Goal: Task Accomplishment & Management: Complete application form

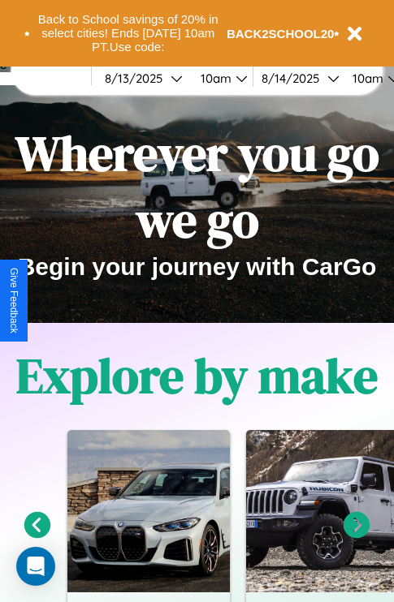
scroll to position [250, 0]
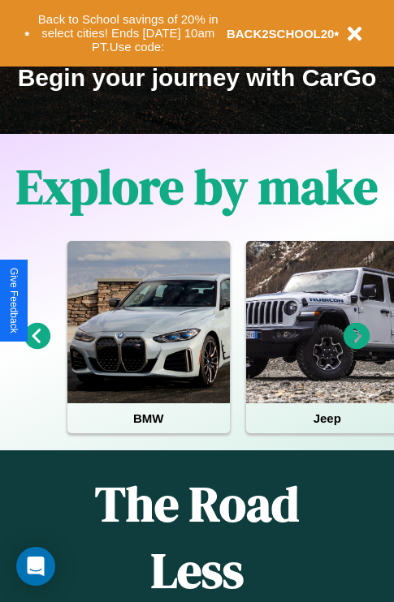
click at [356, 347] on icon at bounding box center [356, 336] width 27 height 27
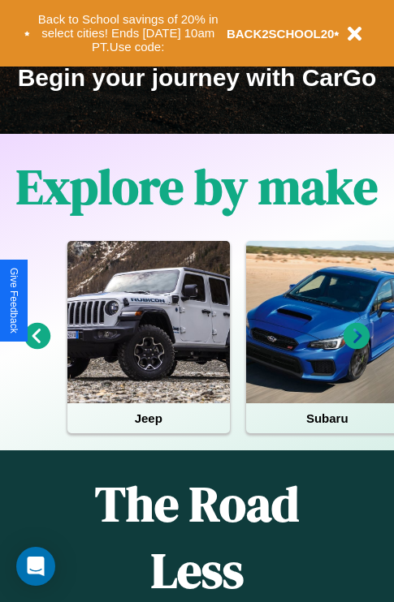
click at [356, 347] on icon at bounding box center [356, 336] width 27 height 27
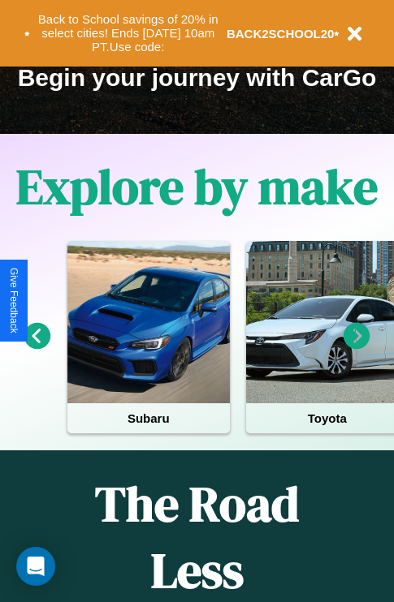
click at [37, 347] on icon at bounding box center [37, 336] width 27 height 27
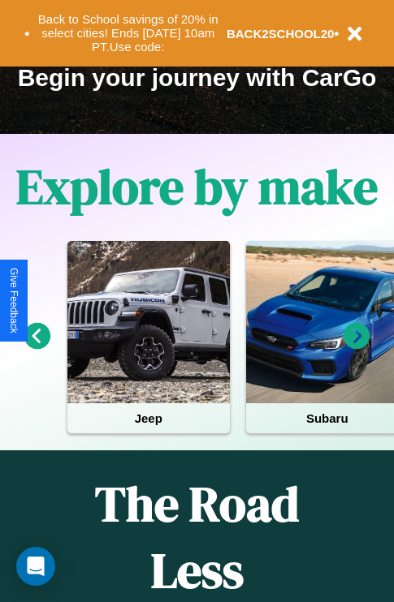
click at [356, 347] on icon at bounding box center [356, 336] width 27 height 27
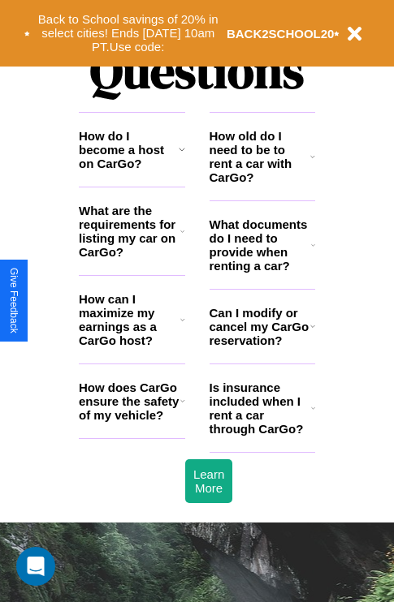
scroll to position [1966, 0]
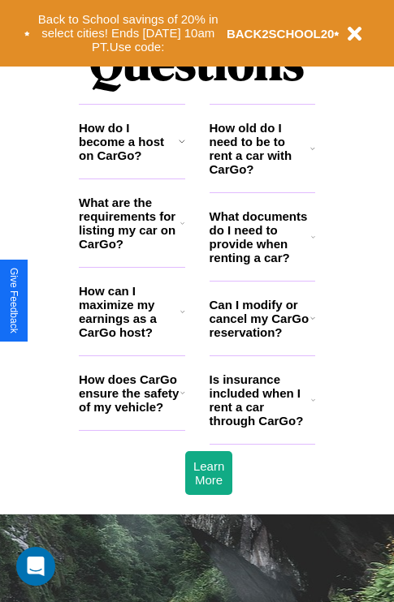
click at [312, 155] on icon at bounding box center [312, 148] width 5 height 13
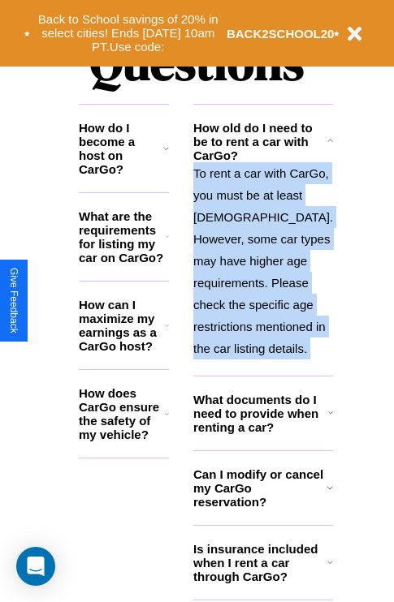
scroll to position [2120, 0]
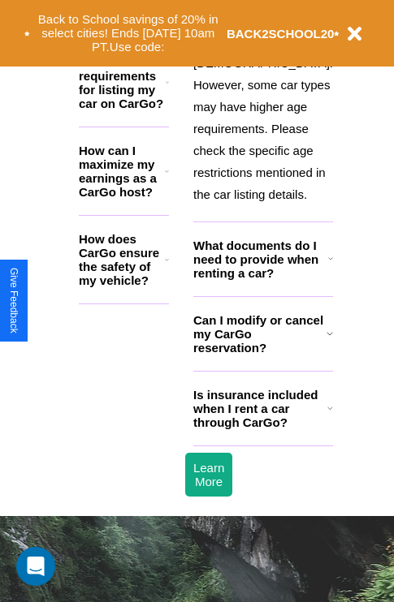
click at [261, 429] on h3 "Is insurance included when I rent a car through CarGo?" at bounding box center [260, 408] width 134 height 41
click at [261, 355] on h3 "Can I modify or cancel my CarGo reservation?" at bounding box center [259, 333] width 133 height 41
click at [326, 340] on icon at bounding box center [329, 333] width 6 height 13
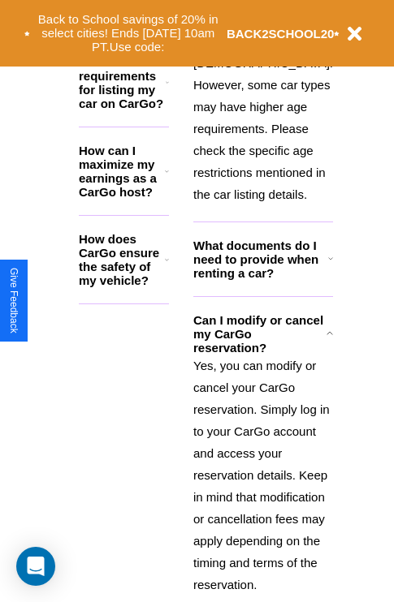
click at [169, 265] on icon at bounding box center [167, 259] width 4 height 13
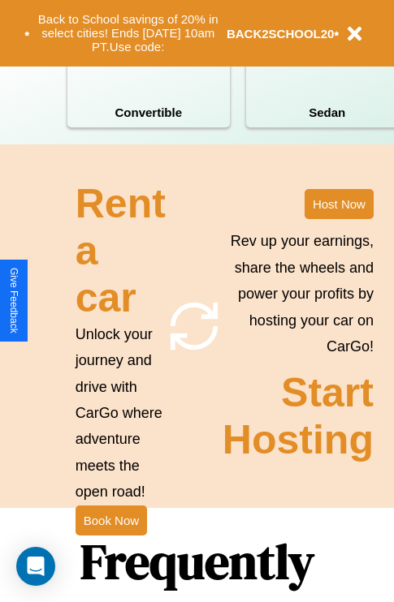
scroll to position [1264, 0]
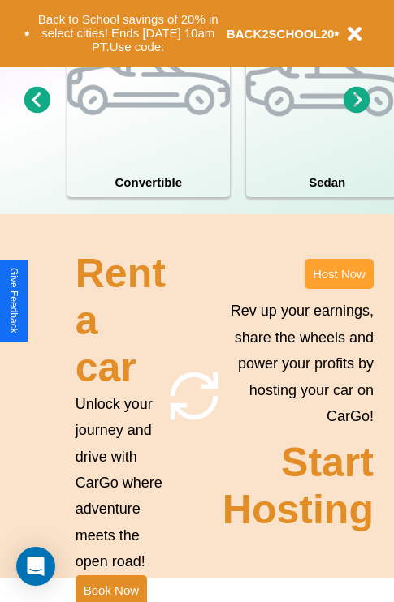
click at [338, 289] on button "Host Now" at bounding box center [338, 274] width 69 height 30
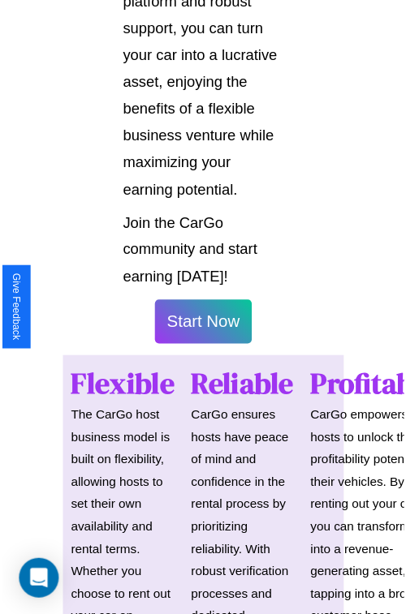
scroll to position [1150, 0]
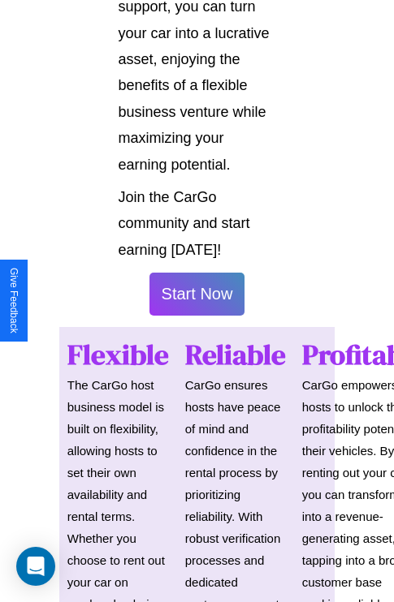
click at [196, 301] on button "Start Now" at bounding box center [197, 294] width 96 height 43
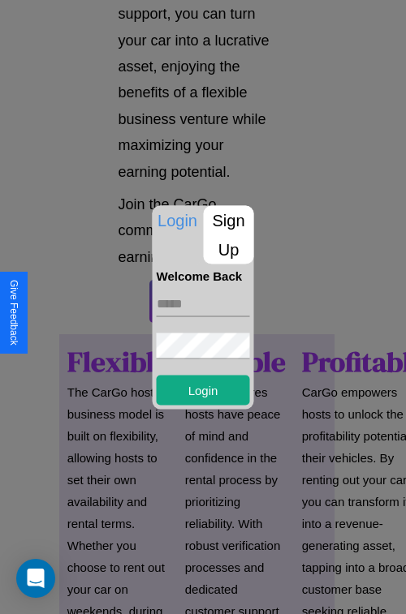
click at [228, 235] on p "Sign Up" at bounding box center [229, 234] width 50 height 58
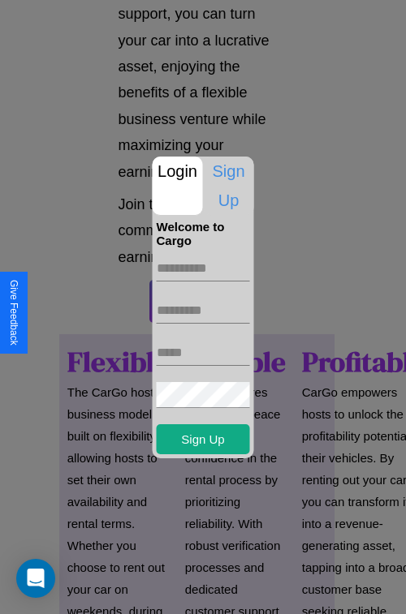
click at [203, 268] on input "text" at bounding box center [203, 269] width 93 height 26
type input "*****"
click at [203, 310] on input "text" at bounding box center [203, 311] width 93 height 26
type input "********"
click at [203, 352] on input "text" at bounding box center [203, 353] width 93 height 26
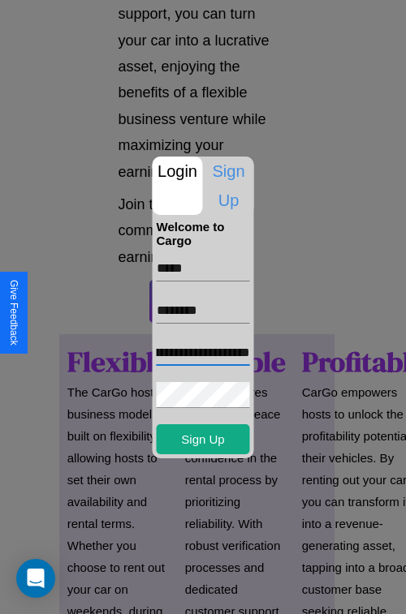
scroll to position [0, 62]
type input "**********"
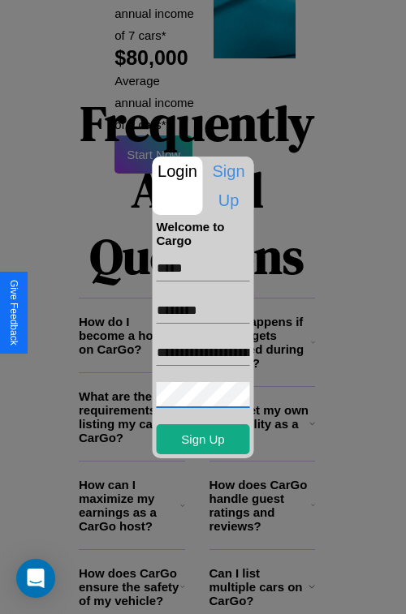
click at [209, 592] on div at bounding box center [203, 307] width 406 height 614
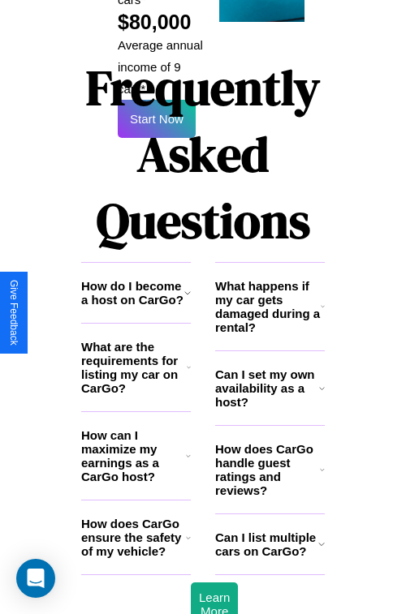
scroll to position [1144, 0]
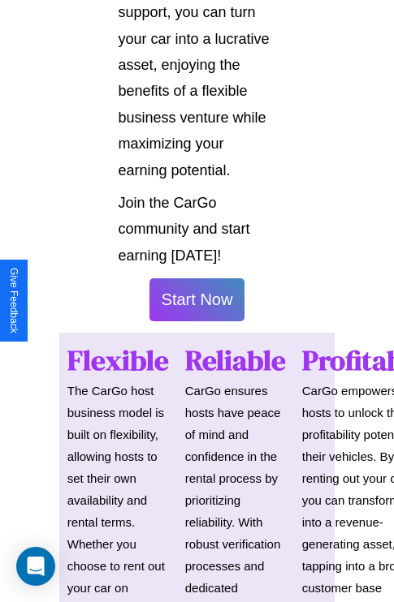
click at [196, 307] on button "Start Now" at bounding box center [197, 299] width 96 height 43
